Goal: Task Accomplishment & Management: Manage account settings

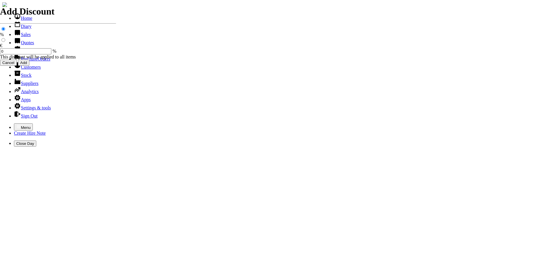
select select "HO"
drag, startPoint x: 0, startPoint y: 0, endPoint x: 5, endPoint y: 6, distance: 7.6
click at [16, 124] on icon "button" at bounding box center [18, 126] width 5 height 5
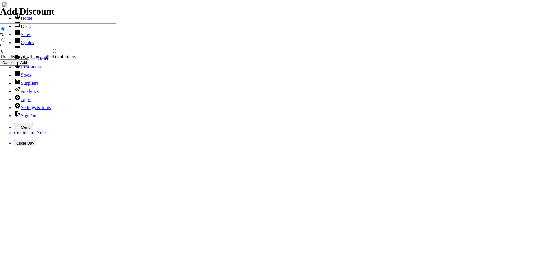
click at [22, 69] on link "Customers" at bounding box center [27, 66] width 27 height 5
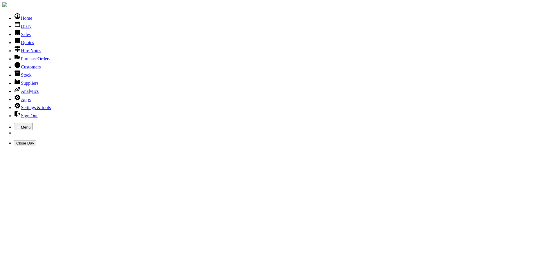
type input "KCC"
type input "K"
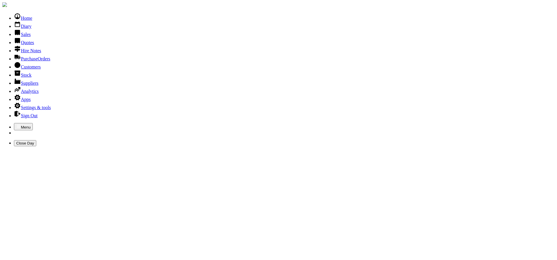
type input "KILDARE COUNTY"
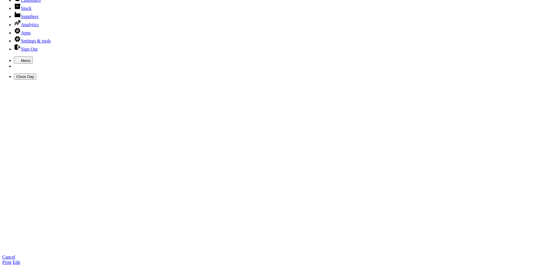
scroll to position [116, 0]
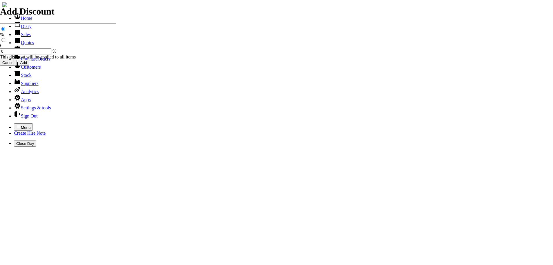
select select "HO"
click at [16, 124] on icon "button" at bounding box center [18, 126] width 5 height 5
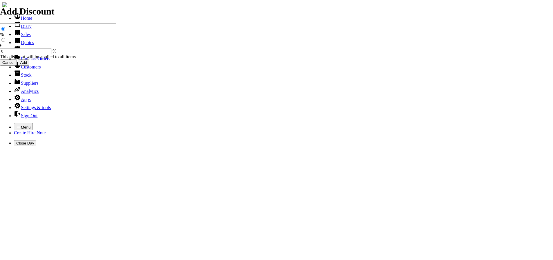
click at [28, 69] on link "Customers" at bounding box center [27, 66] width 27 height 5
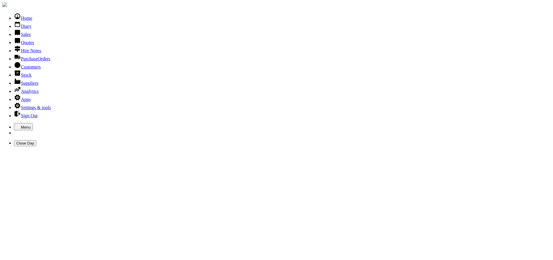
type input "AMAZON"
